Goal: Information Seeking & Learning: Find specific fact

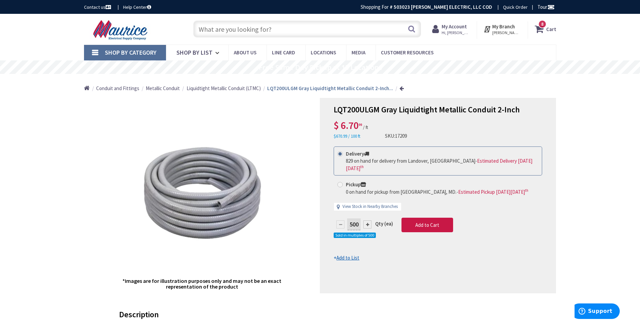
click at [251, 31] on input "text" at bounding box center [307, 29] width 228 height 17
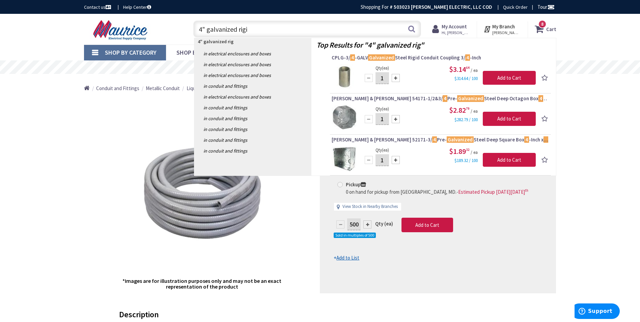
type input "4" galvanized rigid"
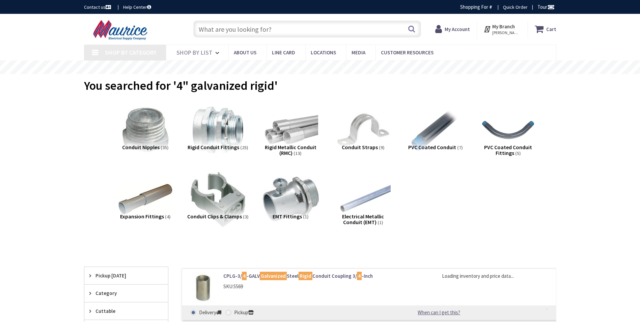
type input "Pennsylvania Ave. SE, Washington, DC 20003, USA"
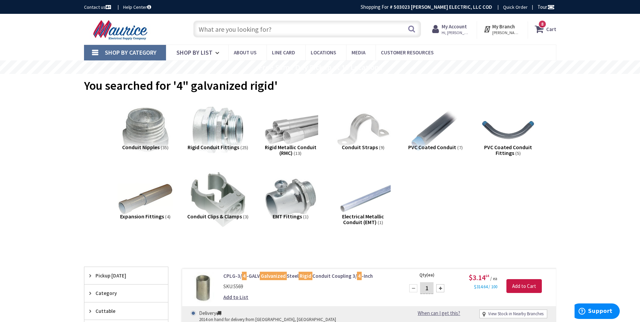
click at [244, 28] on input "text" at bounding box center [307, 29] width 228 height 17
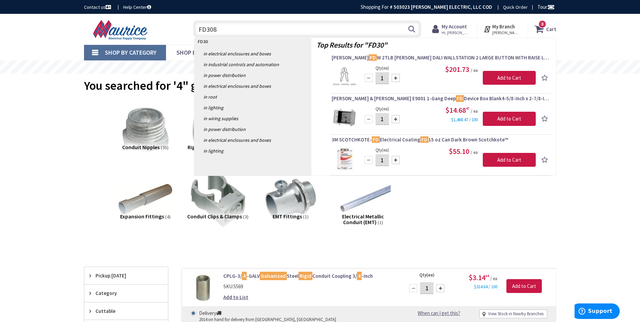
type input "FD3080"
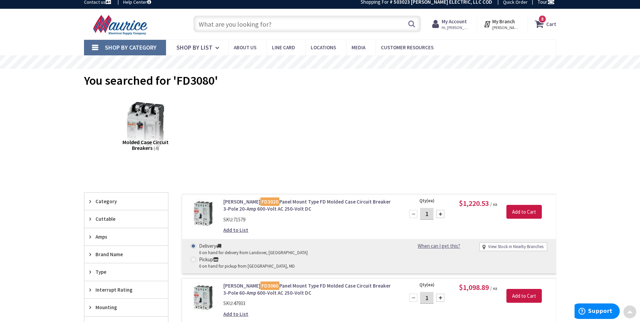
scroll to position [2, 0]
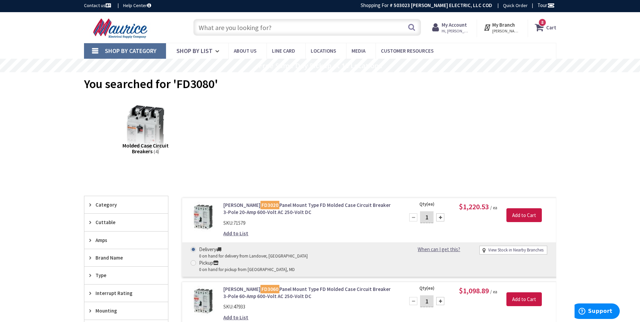
click at [240, 28] on input "text" at bounding box center [307, 27] width 228 height 17
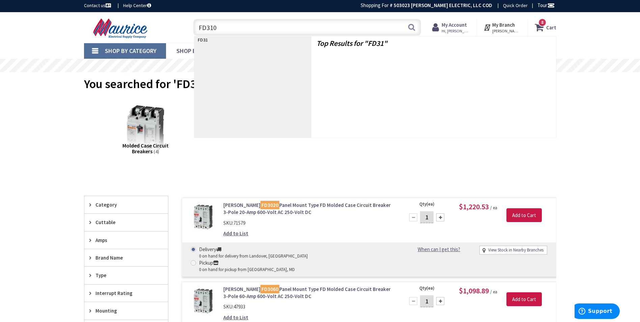
type input "FD3100"
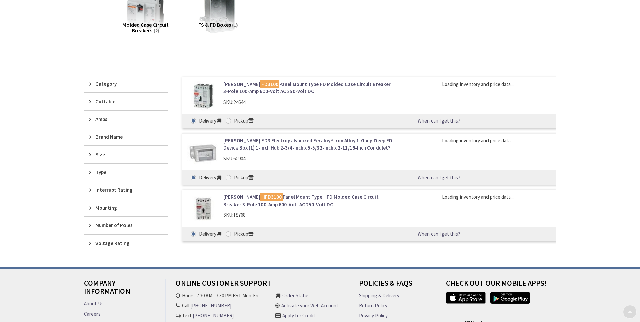
scroll to position [135, 0]
